Goal: Transaction & Acquisition: Purchase product/service

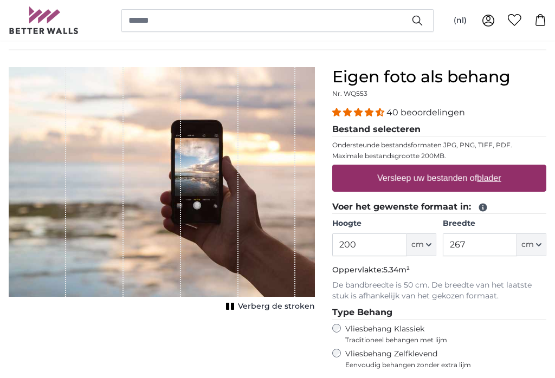
scroll to position [83, 0]
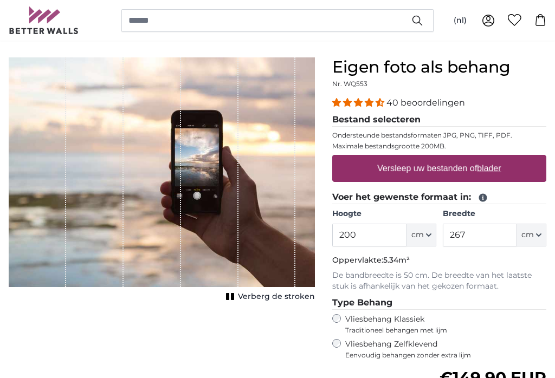
click at [431, 241] on button "cm" at bounding box center [421, 235] width 29 height 23
click at [429, 234] on icon "button" at bounding box center [428, 234] width 5 height 5
click at [386, 233] on input "200" at bounding box center [369, 235] width 74 height 23
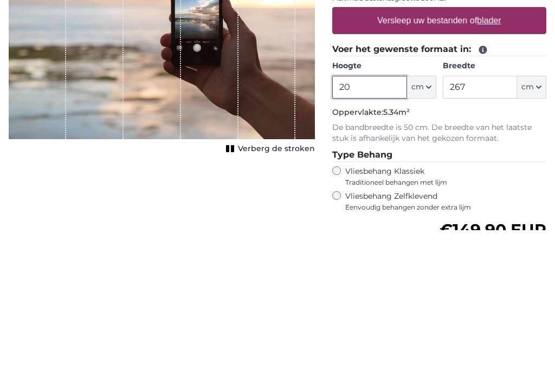
type input "2"
type input "235"
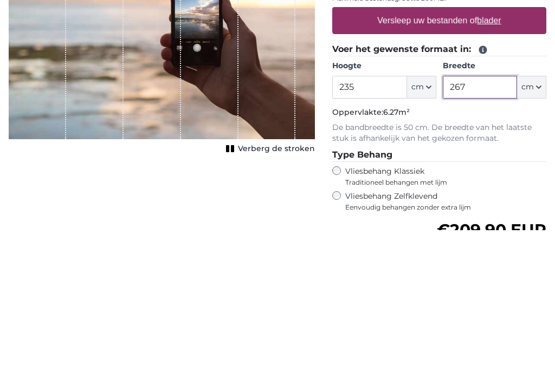
click at [497, 224] on input "267" at bounding box center [480, 235] width 74 height 23
type input "2"
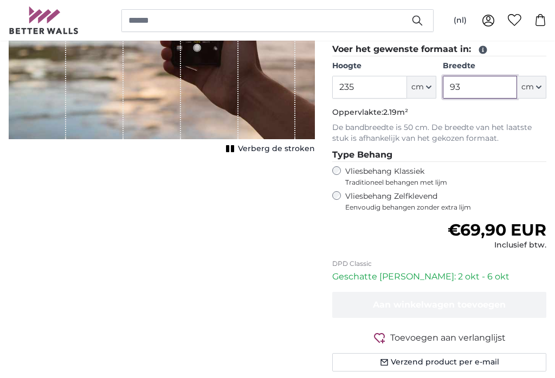
type input "93"
